Goal: Task Accomplishment & Management: Use online tool/utility

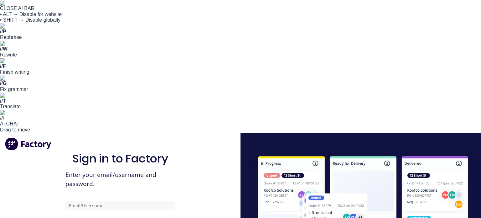
click at [139, 200] on input "text" at bounding box center [120, 204] width 110 height 9
type input "[EMAIL_ADDRESS][DOMAIN_NAME]"
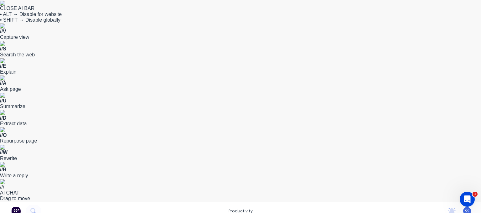
click at [5, 6] on img at bounding box center [2, 3] width 5 height 5
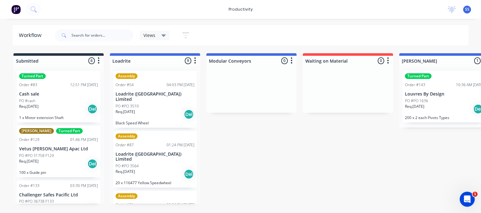
drag, startPoint x: 277, startPoint y: 166, endPoint x: 277, endPoint y: 124, distance: 42.0
drag, startPoint x: 14, startPoint y: 1, endPoint x: 212, endPoint y: 11, distance: 198.2
click at [212, 11] on div "productivity productivity Workflow Planner Delivery Scheduling Timesheets No ne…" at bounding box center [240, 9] width 481 height 19
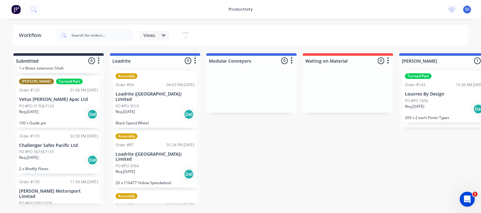
scroll to position [36, 0]
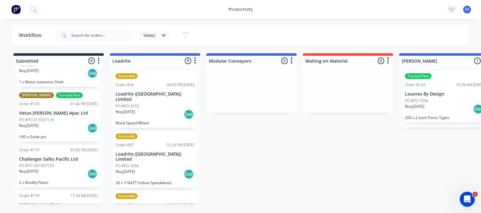
click at [44, 114] on p "Vetus [PERSON_NAME] Apac Ltd" at bounding box center [58, 113] width 79 height 5
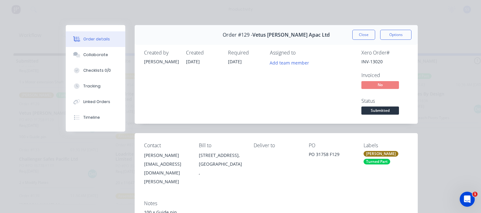
click at [369, 169] on div "Labels [PERSON_NAME] Turned Part" at bounding box center [386, 164] width 45 height 44
click at [371, 161] on div "Turned Part" at bounding box center [377, 162] width 27 height 6
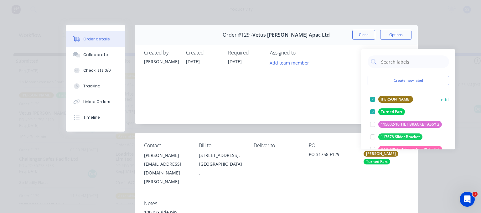
click at [371, 98] on div at bounding box center [372, 99] width 13 height 13
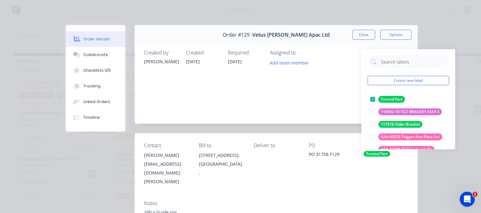
click at [357, 195] on div "Notes 100 x Guide pin" at bounding box center [276, 209] width 283 height 29
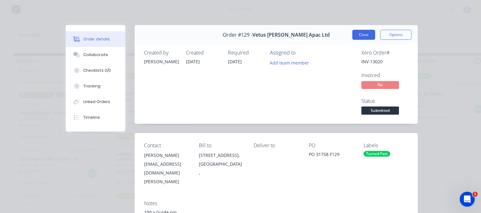
click at [364, 32] on button "Close" at bounding box center [363, 35] width 23 height 10
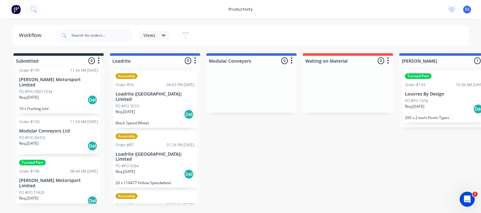
click at [54, 190] on div "PO #PO 13420" at bounding box center [58, 193] width 79 height 6
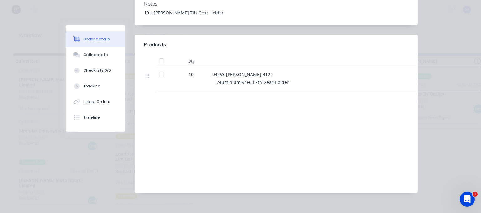
scroll to position [168, 0]
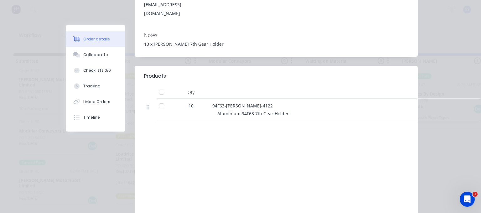
click at [241, 111] on span "Aluminium 94F63 7th Gear Holder" at bounding box center [252, 114] width 71 height 6
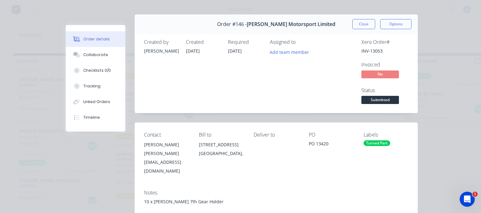
scroll to position [0, 0]
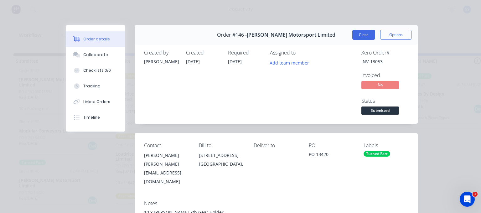
click at [361, 31] on button "Close" at bounding box center [363, 35] width 23 height 10
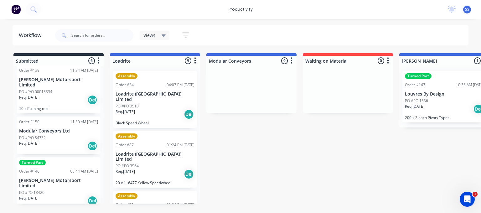
click at [469, 8] on div "SS Autolathing Engineering Staff Staff Workflow Only Profile Sign out" at bounding box center [467, 10] width 8 height 8
click at [466, 9] on span "SS" at bounding box center [467, 10] width 4 height 6
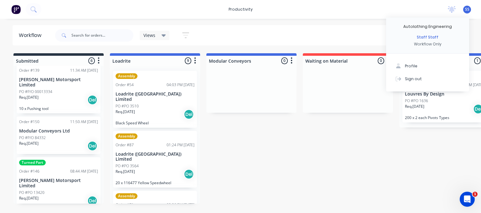
click at [352, 34] on div "Views Save new view None (Default) edit Show/Hide statuses Show line item cards…" at bounding box center [261, 35] width 415 height 19
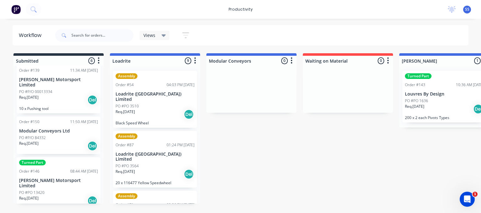
drag, startPoint x: 332, startPoint y: 156, endPoint x: 286, endPoint y: 160, distance: 46.8
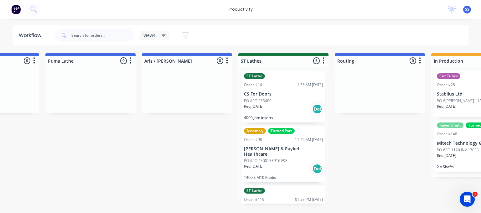
drag, startPoint x: 306, startPoint y: 195, endPoint x: 352, endPoint y: 192, distance: 46.5
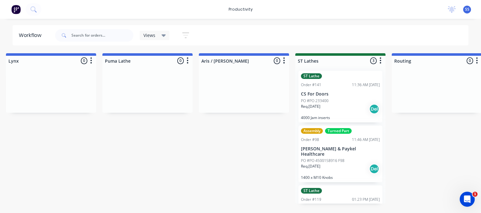
drag, startPoint x: 347, startPoint y: 173, endPoint x: 317, endPoint y: 179, distance: 30.3
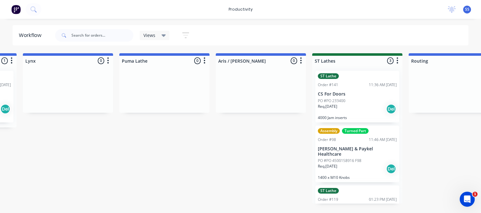
click at [276, 169] on div "Submitted 6 Sort By Created date Required date Order number Customer name Most …" at bounding box center [271, 128] width 1498 height 150
drag, startPoint x: 277, startPoint y: 166, endPoint x: 269, endPoint y: 166, distance: 8.1
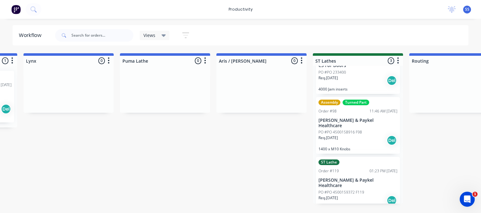
scroll to position [0, 0]
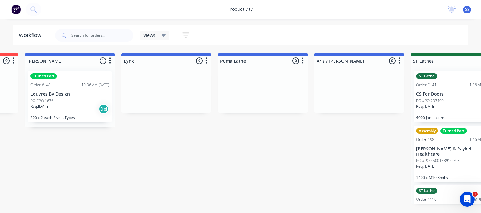
drag, startPoint x: 261, startPoint y: 144, endPoint x: 215, endPoint y: 143, distance: 46.1
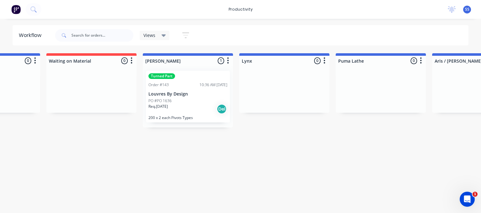
drag, startPoint x: 292, startPoint y: 159, endPoint x: 261, endPoint y: 159, distance: 31.0
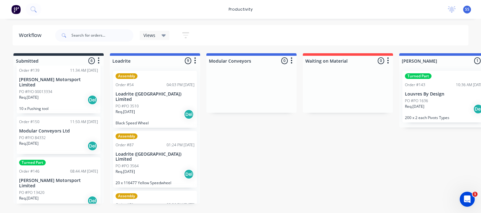
drag, startPoint x: 331, startPoint y: 146, endPoint x: 229, endPoint y: 146, distance: 101.8
drag, startPoint x: 272, startPoint y: 153, endPoint x: 264, endPoint y: 154, distance: 7.5
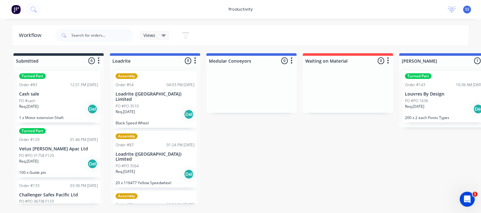
click at [453, 8] on icon at bounding box center [452, 8] width 6 height 5
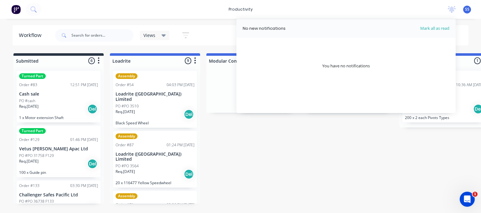
click at [417, 9] on div "productivity productivity Workflow Planner Delivery Scheduling Timesheets No ne…" at bounding box center [240, 9] width 481 height 19
